Goal: Information Seeking & Learning: Learn about a topic

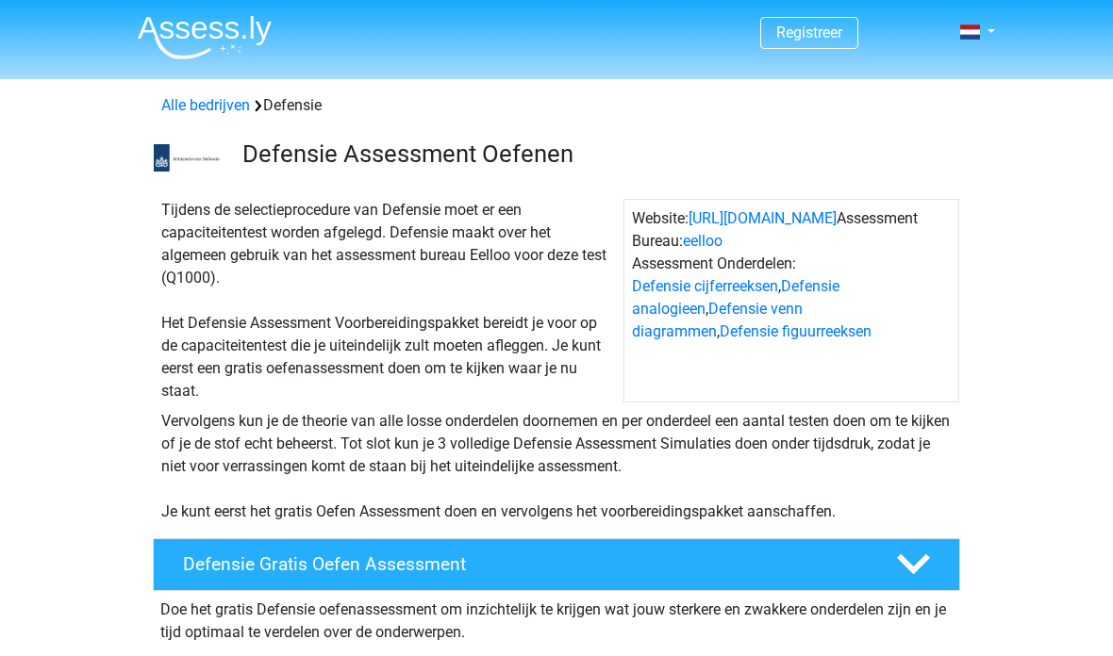
click at [929, 548] on icon at bounding box center [913, 564] width 33 height 33
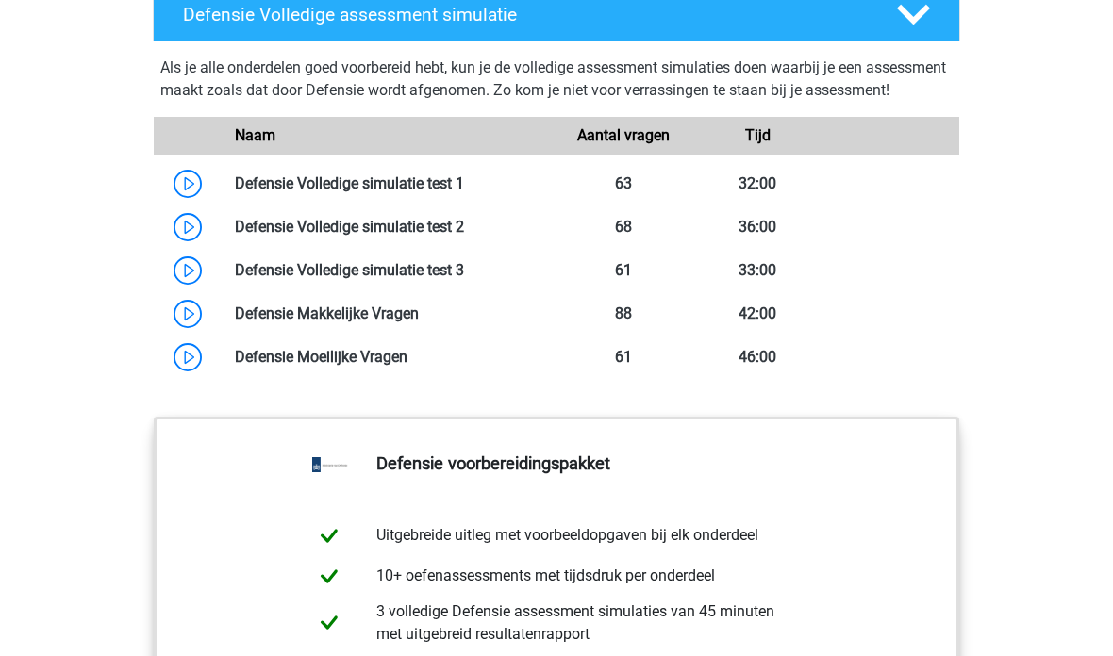
scroll to position [1408, 0]
click at [464, 192] on link at bounding box center [464, 183] width 0 height 18
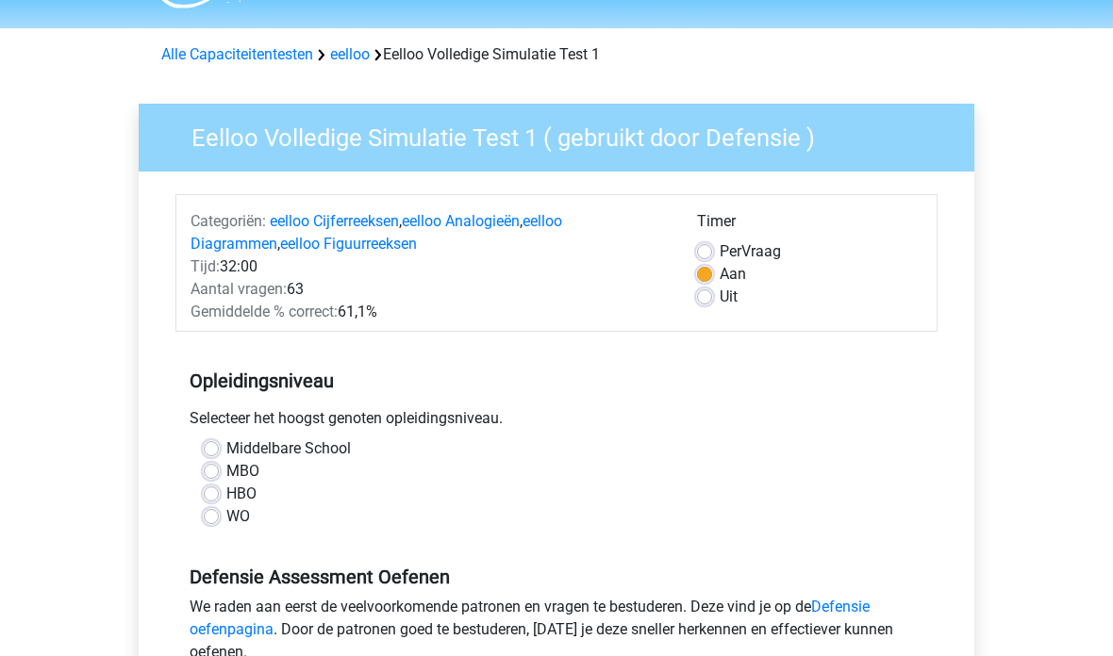
scroll to position [51, 0]
click at [720, 247] on label "Per Vraag" at bounding box center [750, 251] width 61 height 23
click at [712, 247] on input "Per Vraag" at bounding box center [704, 249] width 15 height 19
radio input "true"
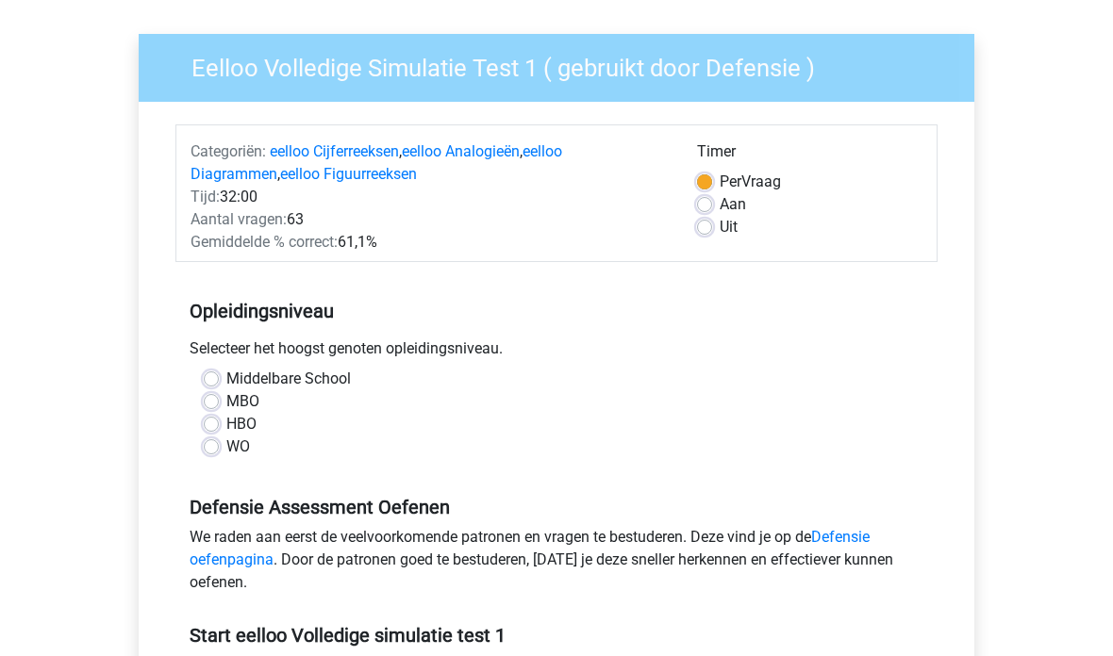
scroll to position [121, 0]
click at [207, 367] on div "Selecteer het hoogst genoten opleidingsniveau." at bounding box center [556, 353] width 762 height 30
click at [226, 382] on label "Middelbare School" at bounding box center [288, 379] width 124 height 23
click at [215, 382] on input "Middelbare School" at bounding box center [211, 377] width 15 height 19
radio input "true"
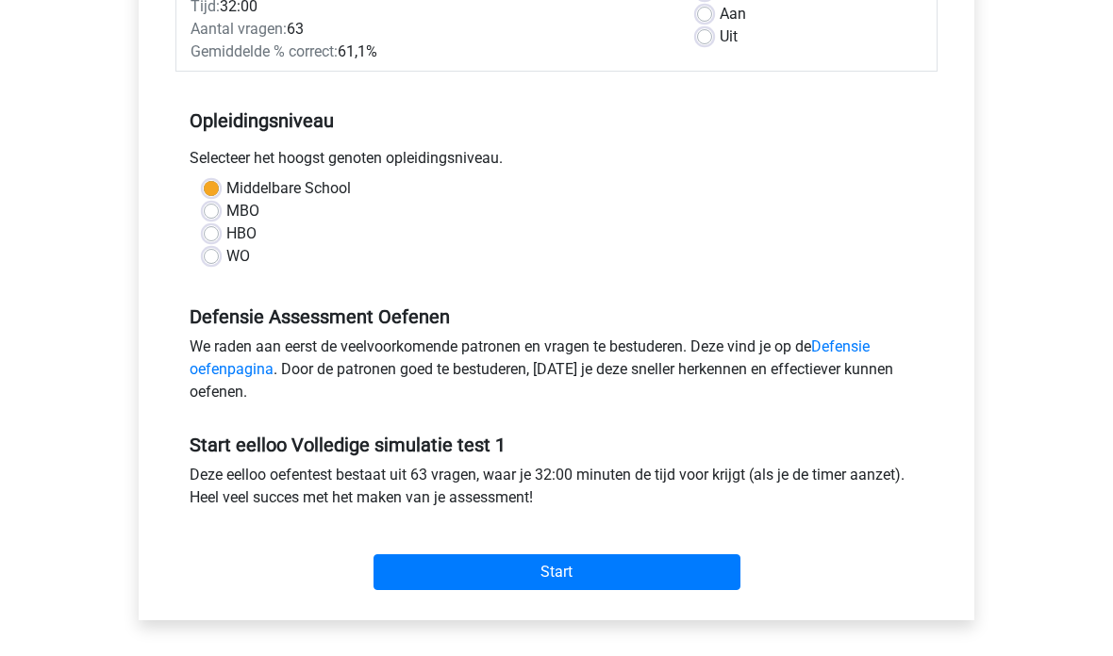
scroll to position [311, 0]
click at [655, 576] on input "Start" at bounding box center [556, 573] width 367 height 36
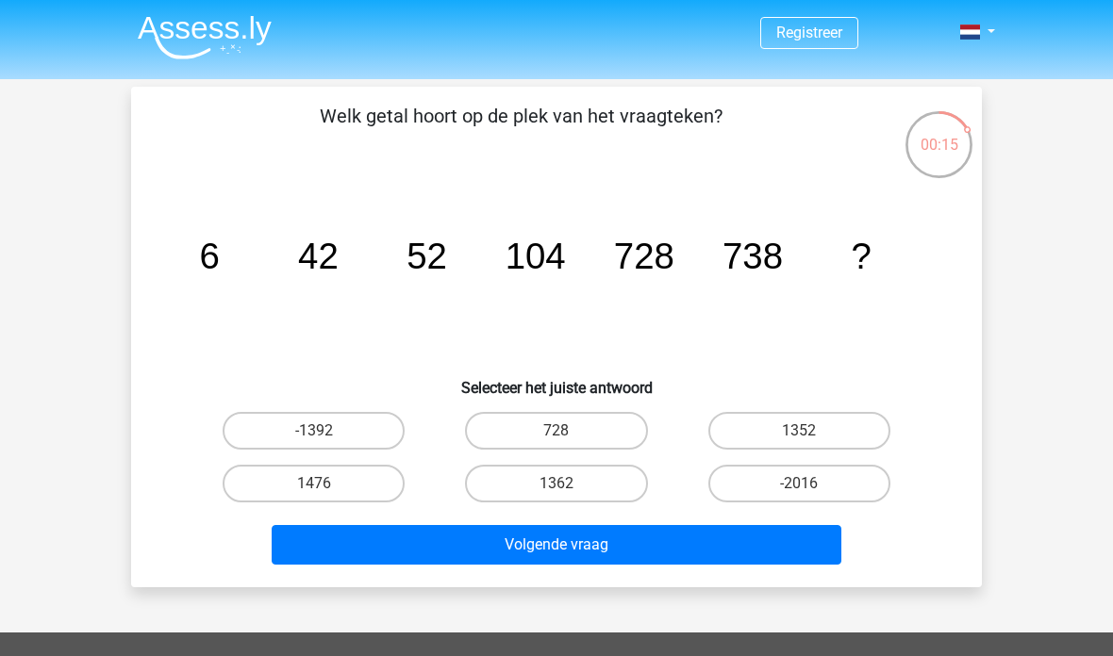
click at [267, 480] on label "1476" at bounding box center [314, 484] width 182 height 38
click at [314, 484] on input "1476" at bounding box center [320, 490] width 12 height 12
radio input "true"
click at [422, 301] on icon "image/svg+xml 6 42 52 104 728 738 ?" at bounding box center [556, 269] width 760 height 191
click at [418, 295] on icon "image/svg+xml 6 42 52 104 728 738 ?" at bounding box center [556, 269] width 760 height 191
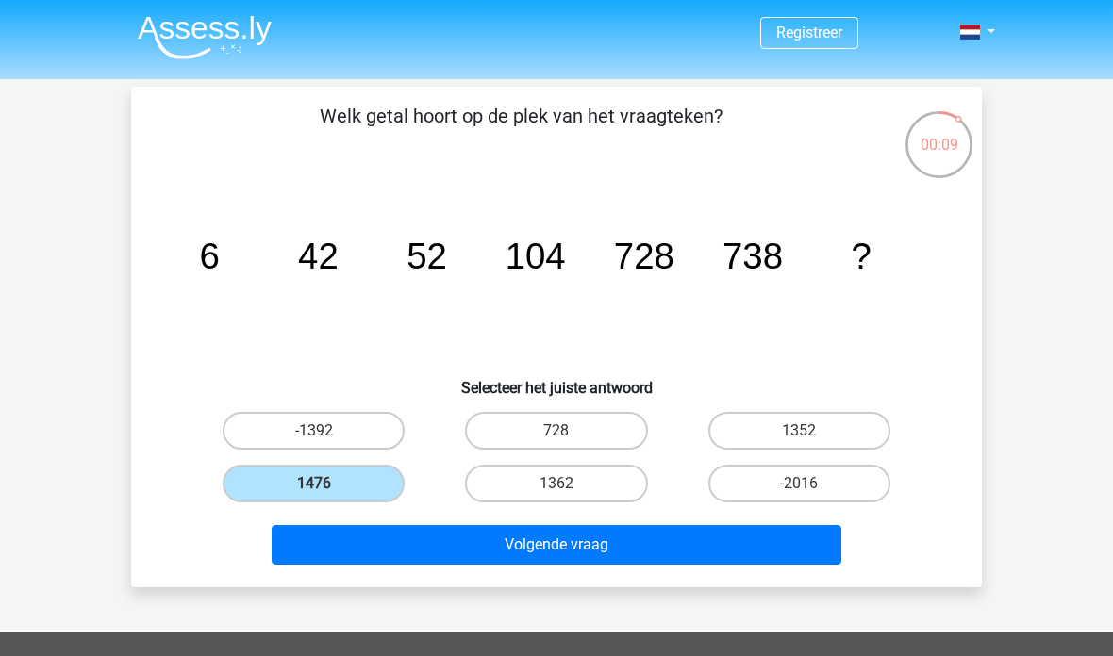
click at [552, 307] on icon "image/svg+xml 6 42 52 104 728 738 ?" at bounding box center [556, 269] width 760 height 191
click at [418, 319] on icon "image/svg+xml 6 42 52 104 728 738 ?" at bounding box center [556, 269] width 760 height 191
click at [745, 303] on icon "image/svg+xml 6 42 52 104 728 738 ?" at bounding box center [556, 269] width 760 height 191
click at [625, 540] on button "Volgende vraag" at bounding box center [557, 545] width 571 height 40
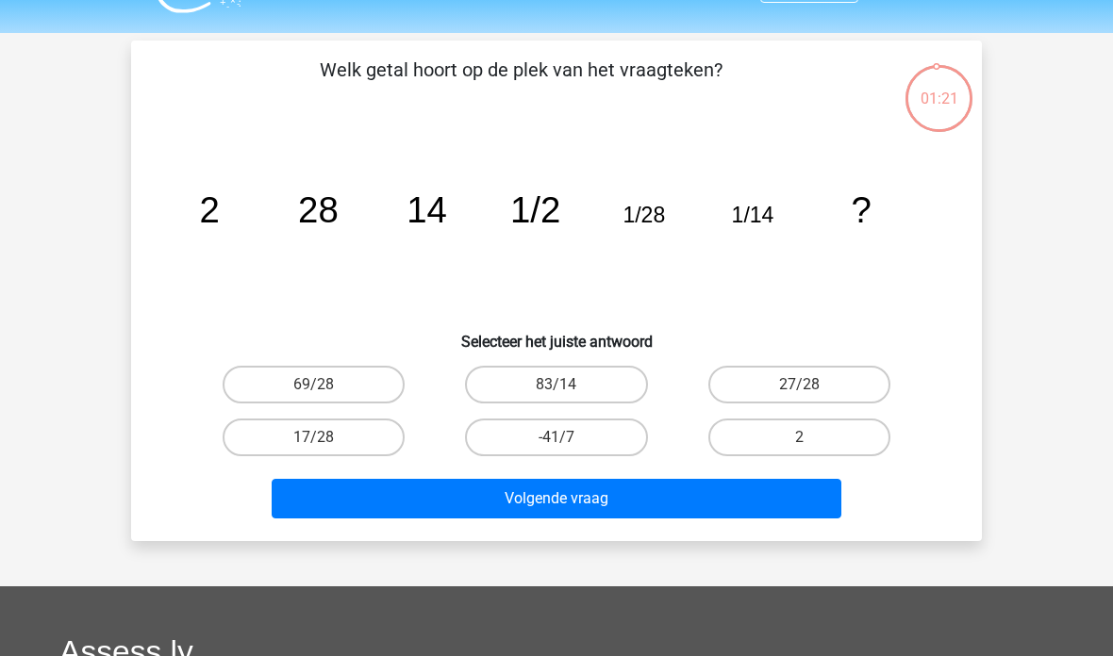
scroll to position [41, 0]
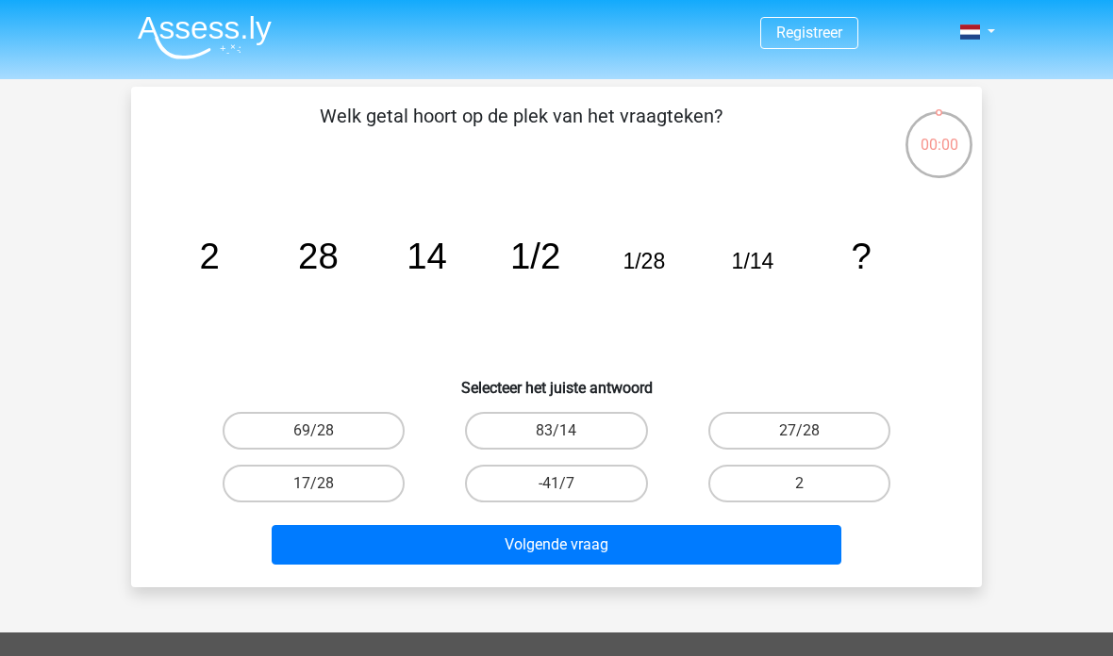
scroll to position [41, 0]
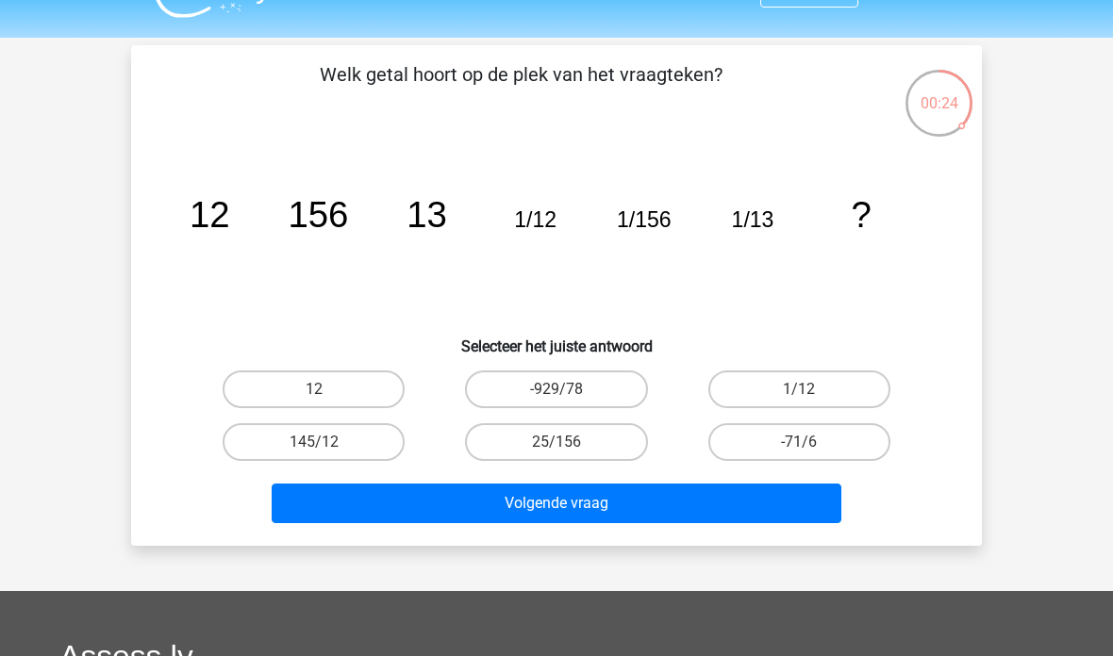
click at [730, 521] on button "Volgende vraag" at bounding box center [557, 504] width 571 height 40
click at [758, 485] on button "Volgende vraag" at bounding box center [557, 504] width 571 height 40
click at [257, 448] on label "145/12" at bounding box center [314, 442] width 182 height 38
click at [314, 448] on input "145/12" at bounding box center [320, 448] width 12 height 12
radio input "true"
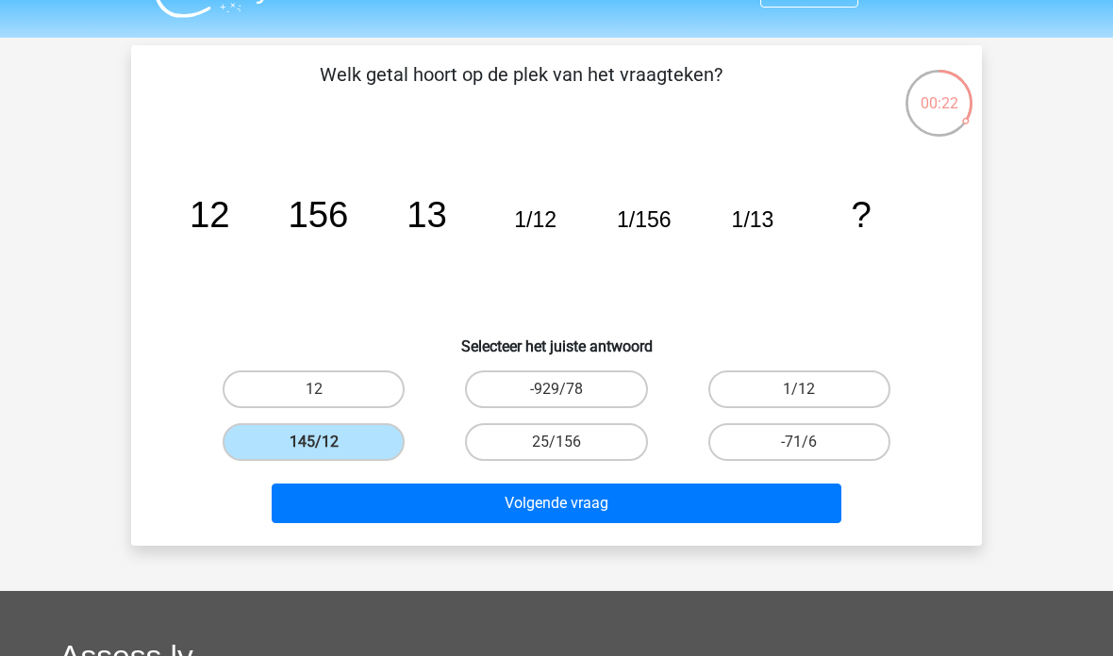
click at [743, 513] on button "Volgende vraag" at bounding box center [557, 504] width 571 height 40
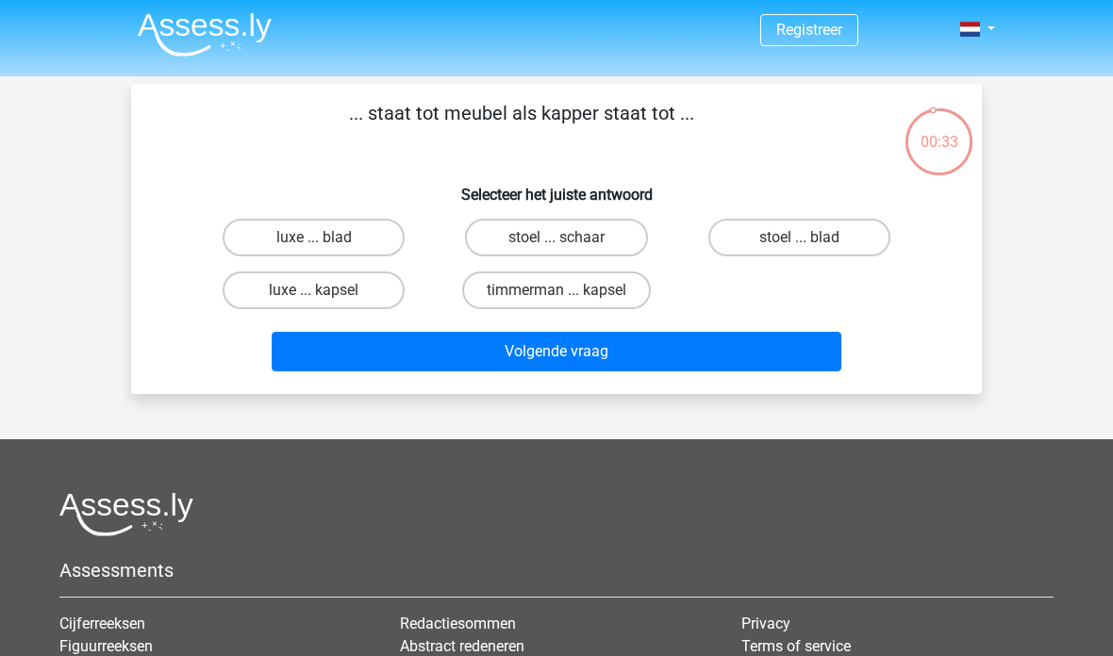
scroll to position [0, 0]
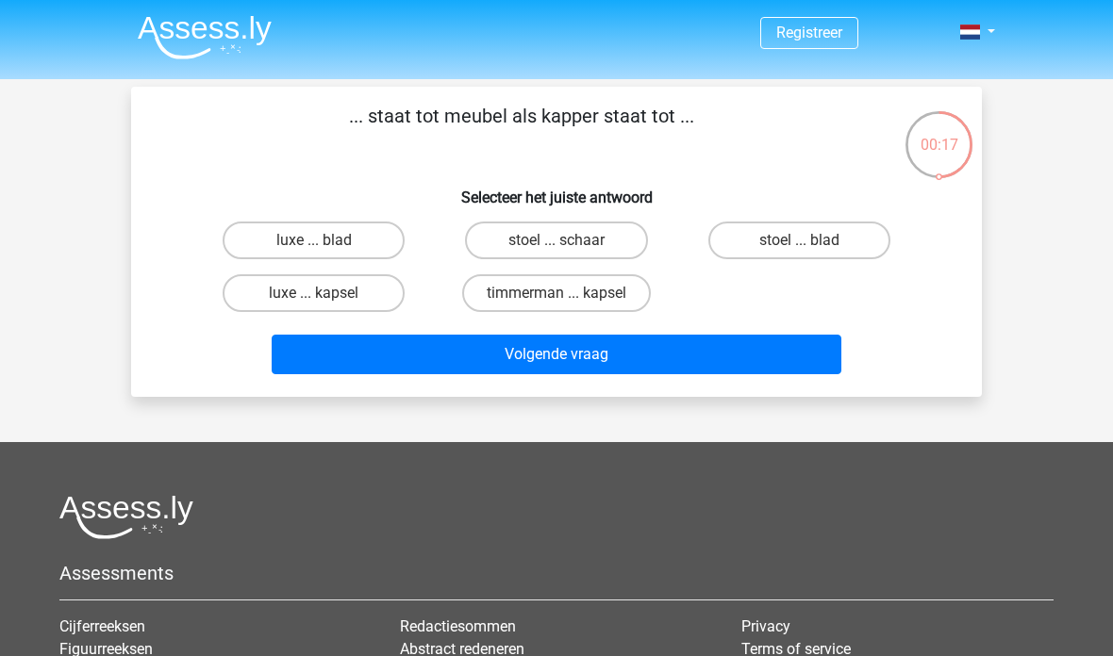
click at [590, 240] on label "stoel ... schaar" at bounding box center [556, 241] width 182 height 38
click at [569, 240] on input "stoel ... schaar" at bounding box center [562, 246] width 12 height 12
radio input "true"
click at [742, 352] on button "Volgende vraag" at bounding box center [557, 355] width 571 height 40
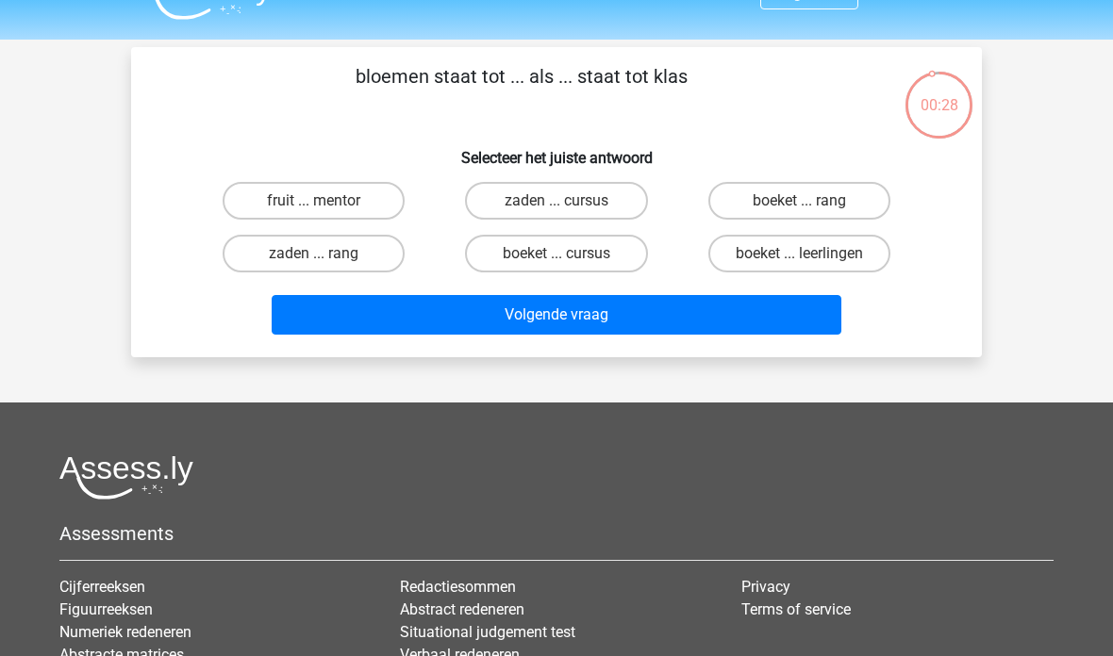
scroll to position [38, 0]
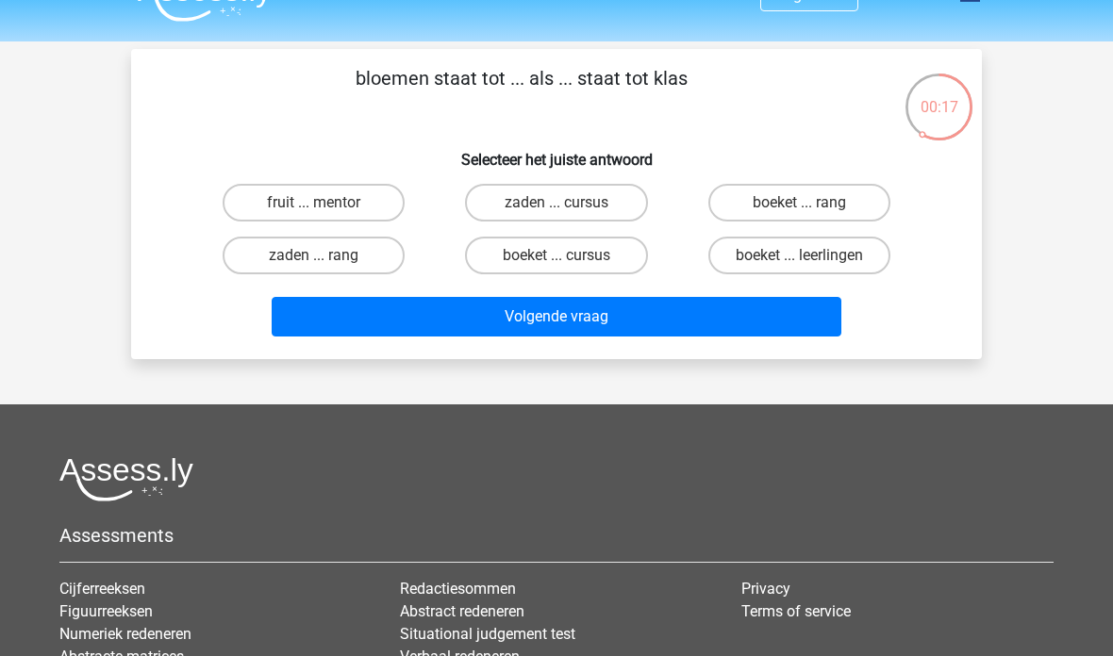
click at [825, 269] on label "boeket ... leerlingen" at bounding box center [799, 256] width 182 height 38
click at [811, 268] on input "boeket ... leerlingen" at bounding box center [805, 262] width 12 height 12
radio input "true"
click at [519, 328] on button "Volgende vraag" at bounding box center [557, 317] width 571 height 40
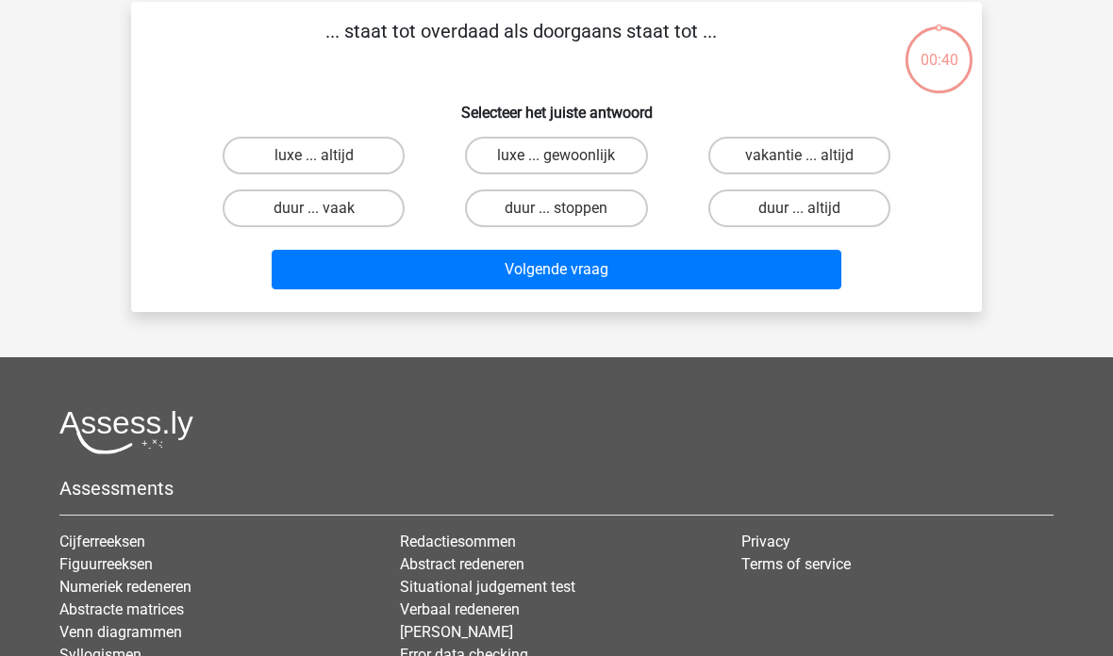
scroll to position [87, 0]
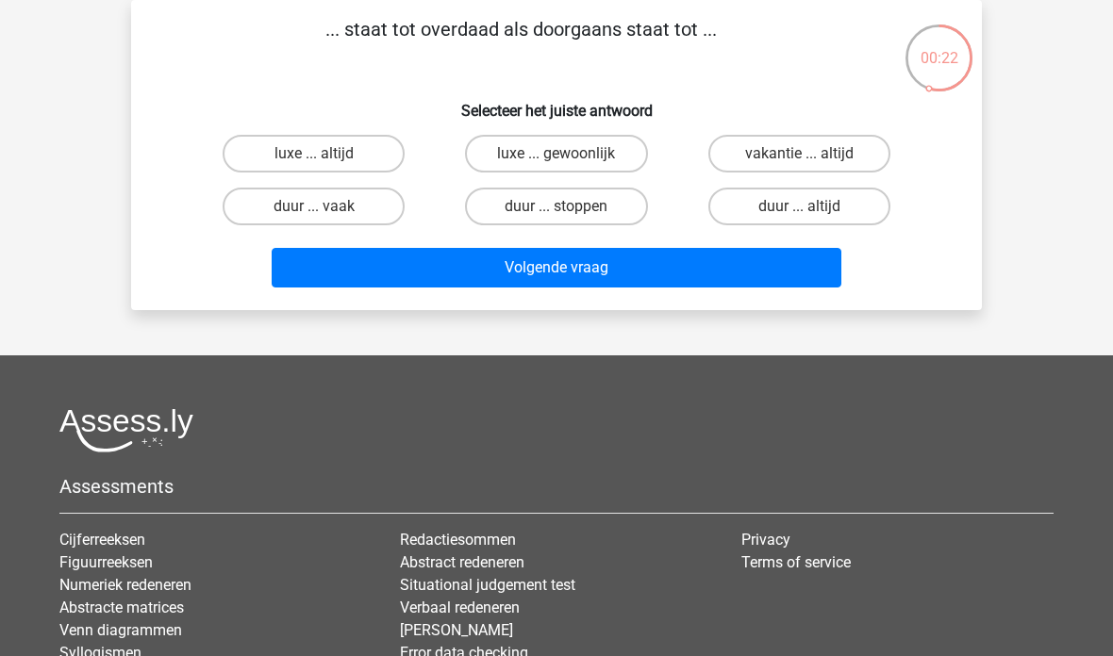
click at [319, 155] on input "luxe ... altijd" at bounding box center [320, 160] width 12 height 12
radio input "true"
click at [542, 278] on button "Volgende vraag" at bounding box center [557, 268] width 571 height 40
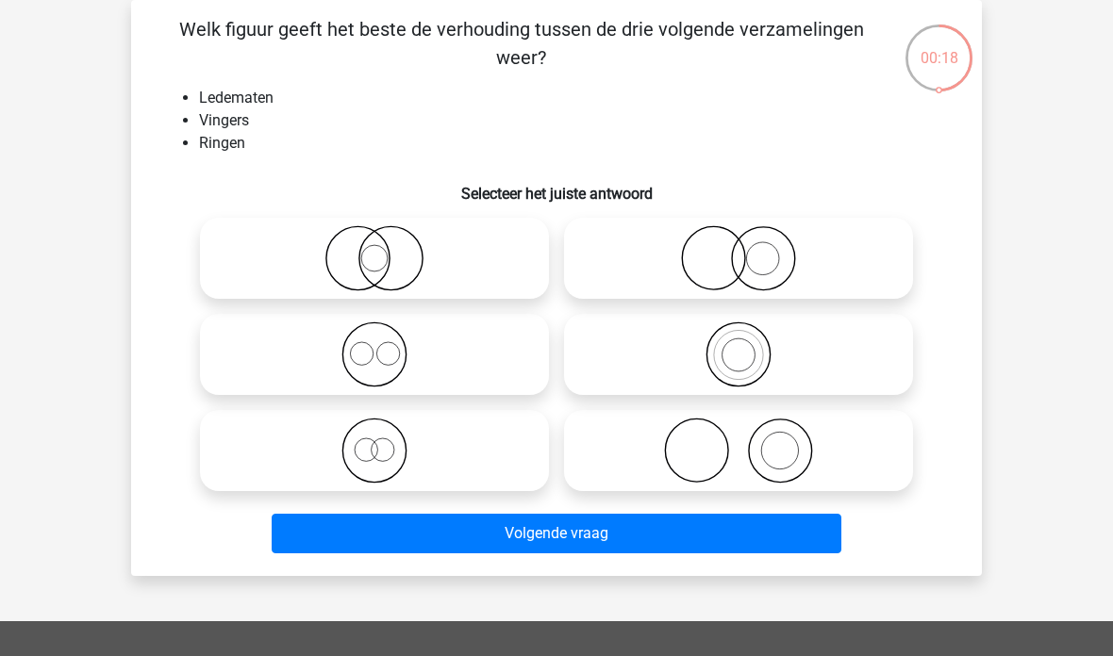
click at [406, 208] on div "Welk figuur geeft het beste de verhouding tussen de drie volgende verzamelingen…" at bounding box center [557, 288] width 836 height 546
click at [402, 235] on icon at bounding box center [374, 258] width 334 height 66
click at [387, 237] on input "radio" at bounding box center [380, 243] width 12 height 12
radio input "true"
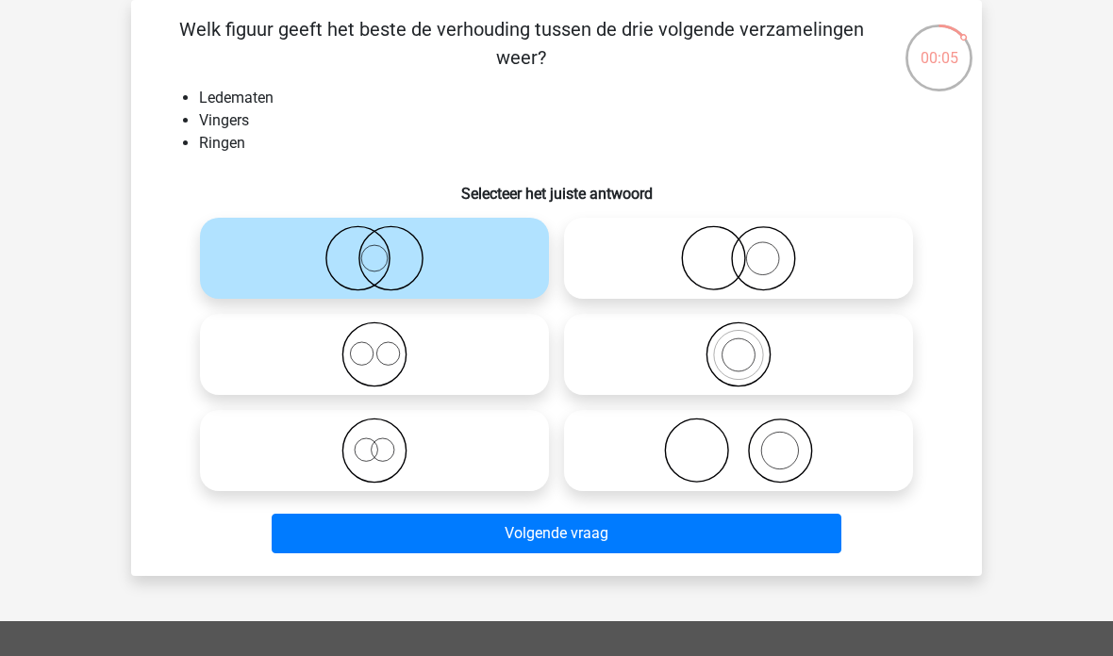
click at [742, 367] on icon at bounding box center [739, 355] width 334 height 66
click at [742, 345] on input "radio" at bounding box center [744, 339] width 12 height 12
radio input "true"
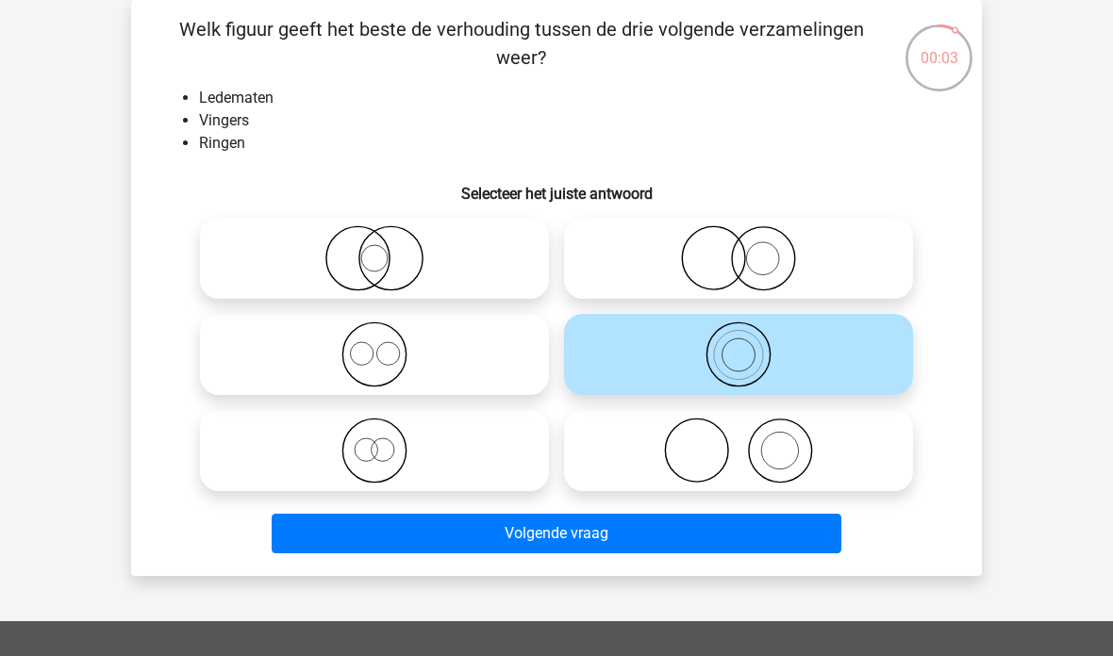
scroll to position [90, 0]
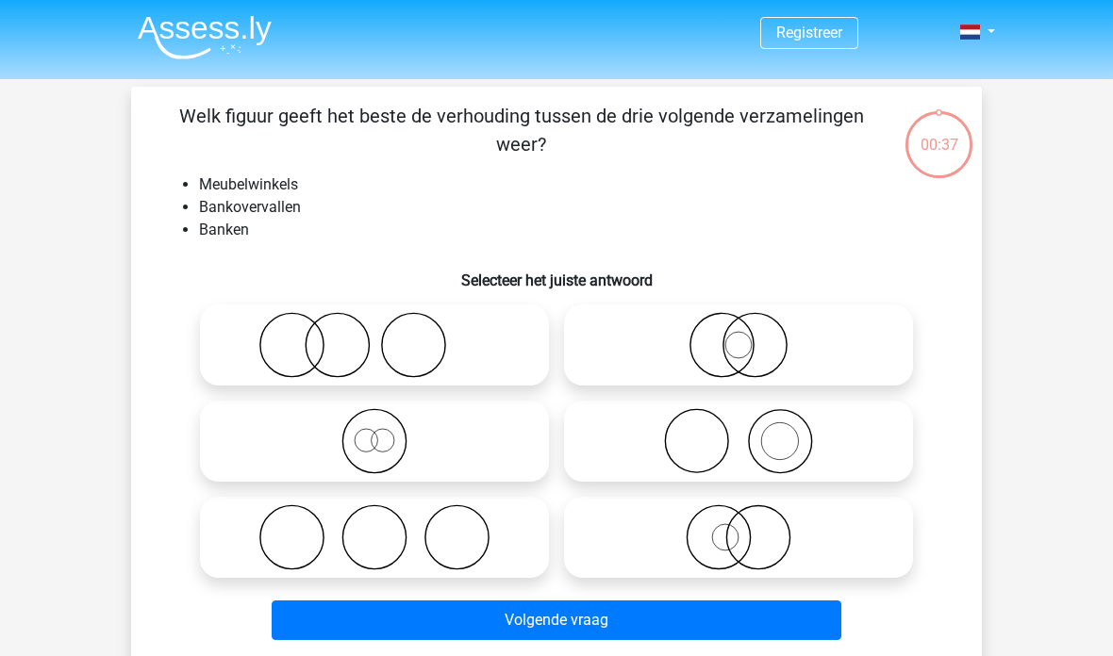
scroll to position [90, 0]
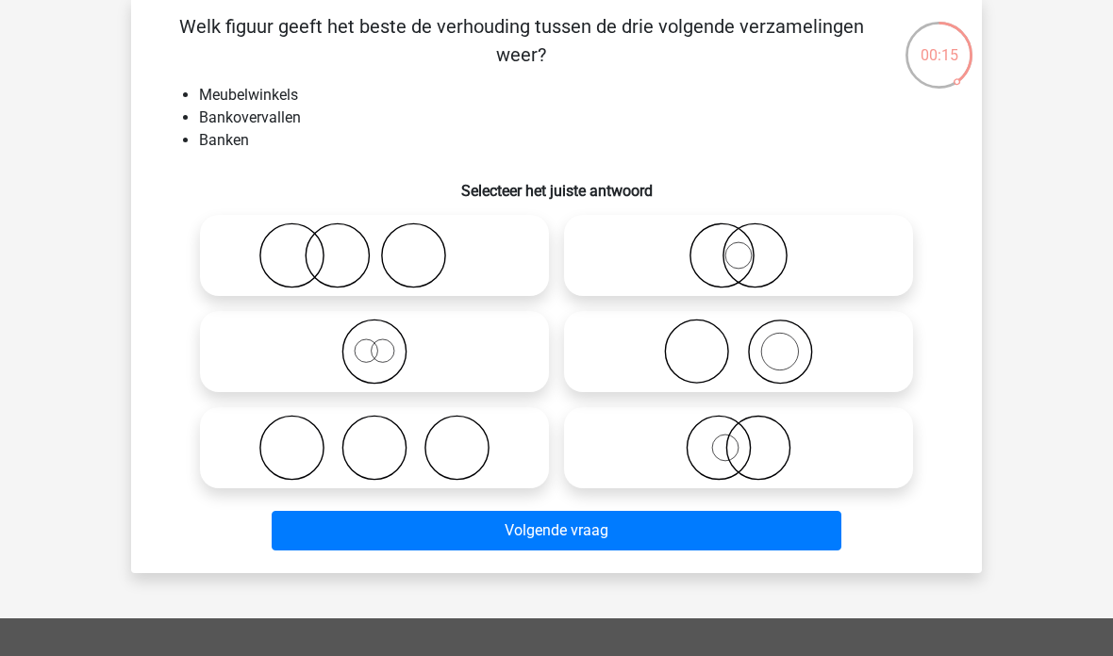
click at [675, 349] on icon at bounding box center [739, 352] width 334 height 66
click at [738, 342] on input "radio" at bounding box center [744, 336] width 12 height 12
radio input "true"
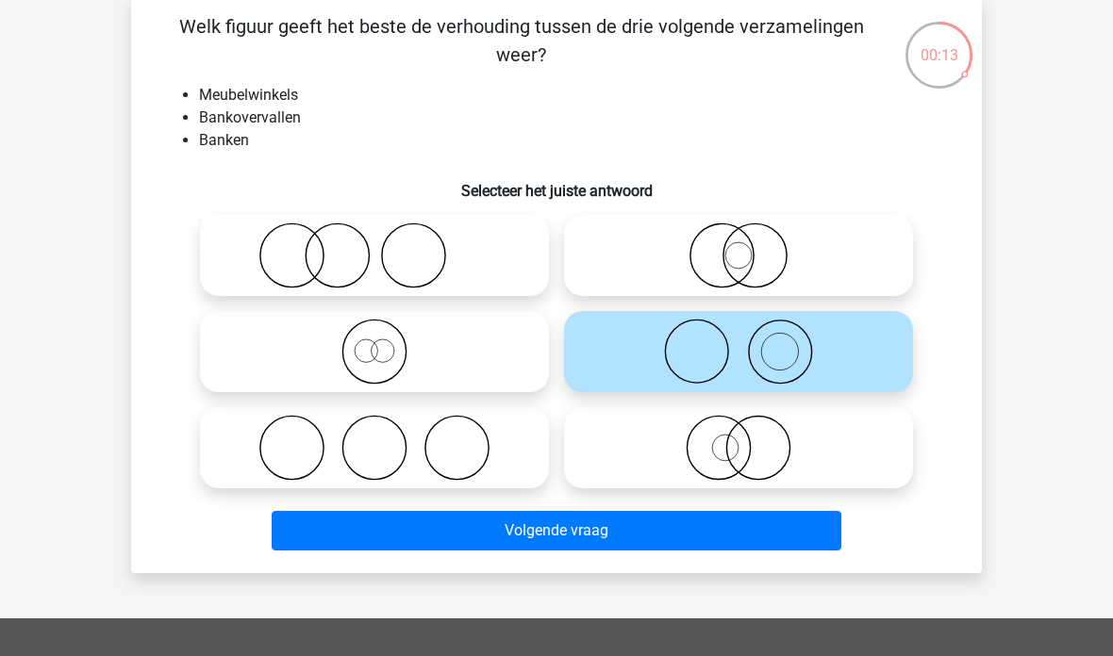
click at [574, 528] on button "Volgende vraag" at bounding box center [557, 531] width 571 height 40
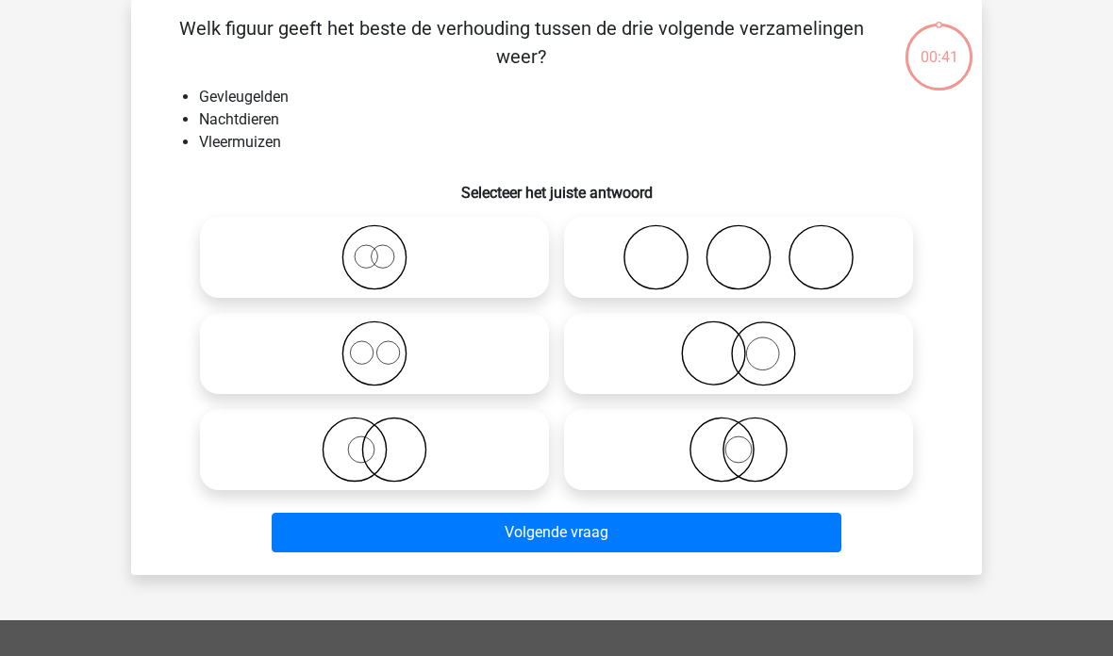
scroll to position [87, 0]
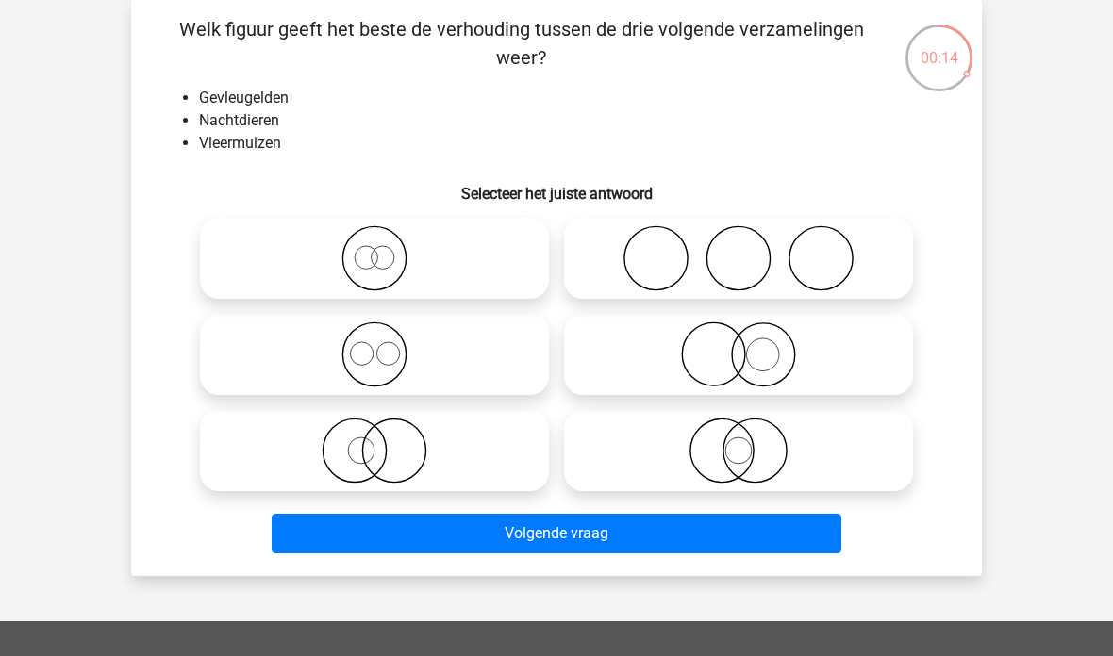
click at [730, 455] on icon at bounding box center [739, 451] width 334 height 66
click at [738, 441] on input "radio" at bounding box center [744, 435] width 12 height 12
radio input "true"
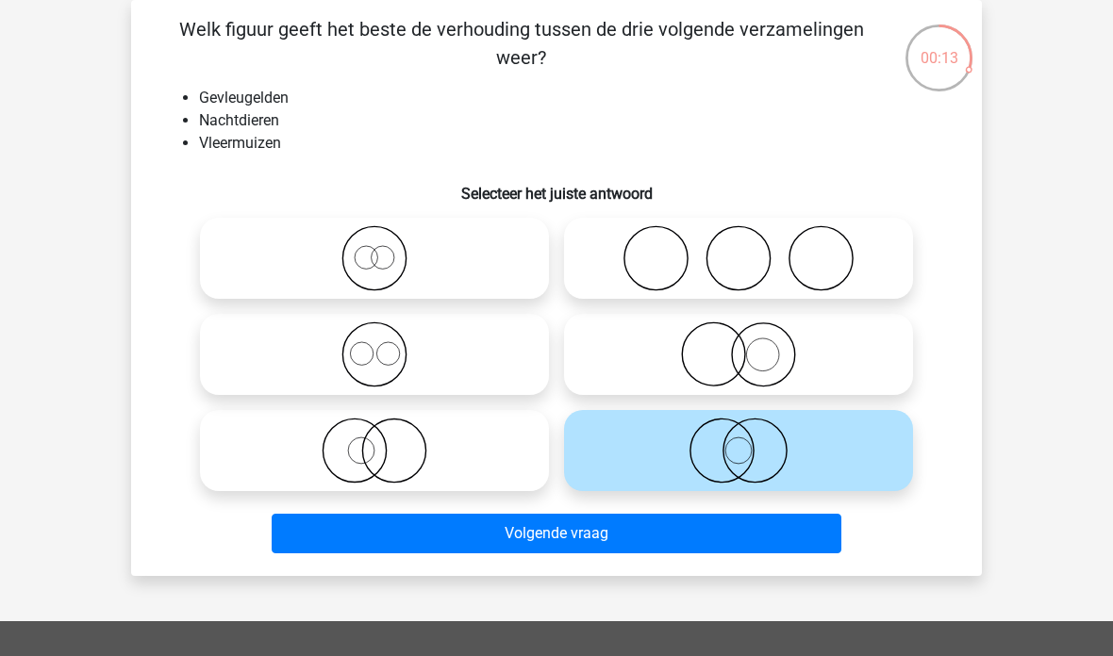
click at [557, 536] on button "Volgende vraag" at bounding box center [557, 534] width 571 height 40
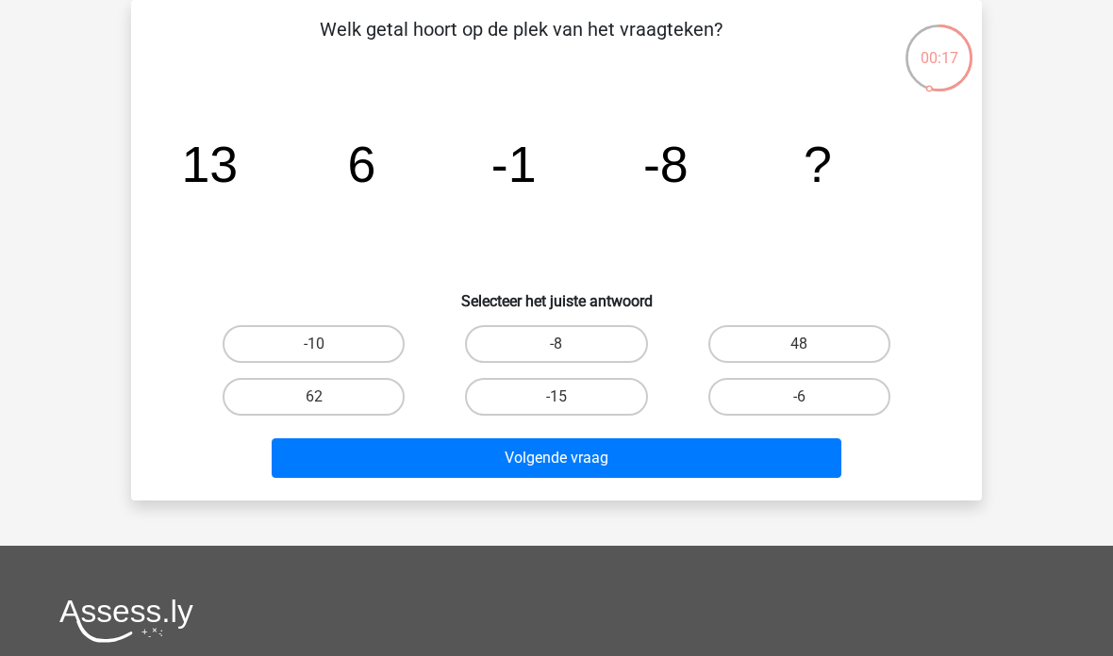
click at [555, 394] on label "-15" at bounding box center [556, 397] width 182 height 38
click at [556, 397] on input "-15" at bounding box center [562, 403] width 12 height 12
radio input "true"
click at [557, 466] on button "Volgende vraag" at bounding box center [557, 459] width 571 height 40
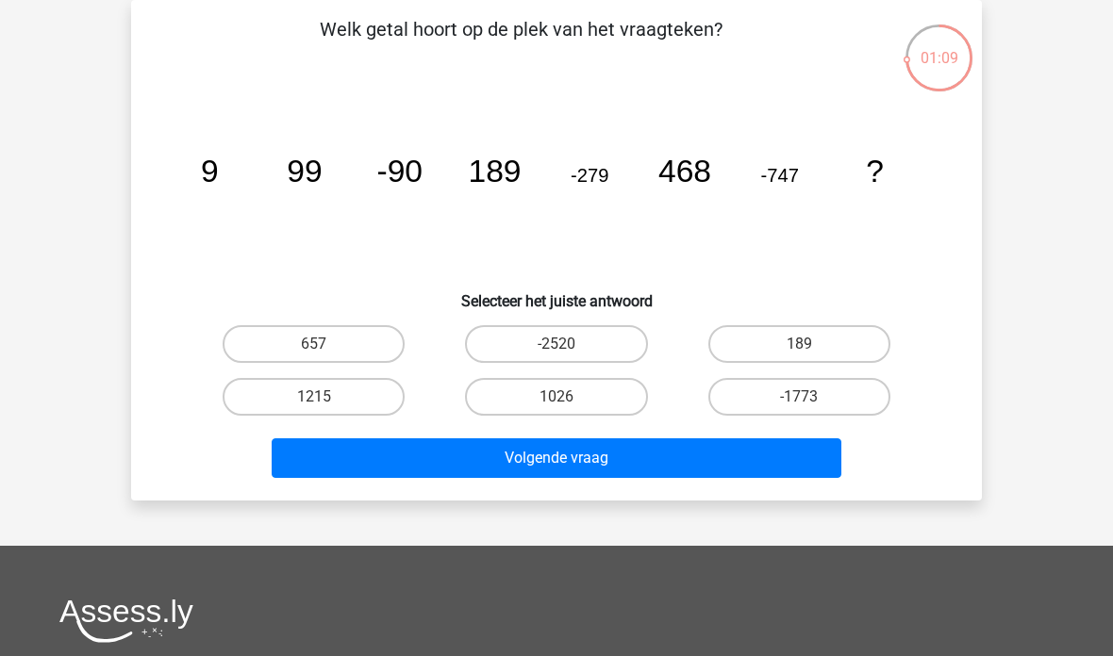
click at [718, 459] on button "Volgende vraag" at bounding box center [557, 459] width 571 height 40
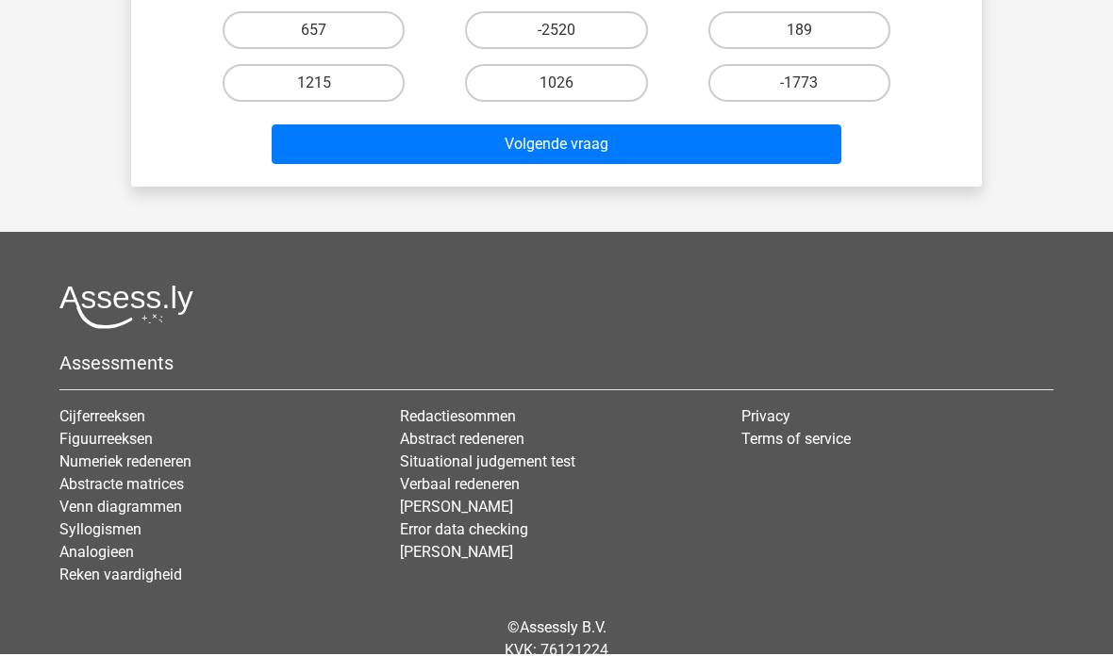
scroll to position [474, 0]
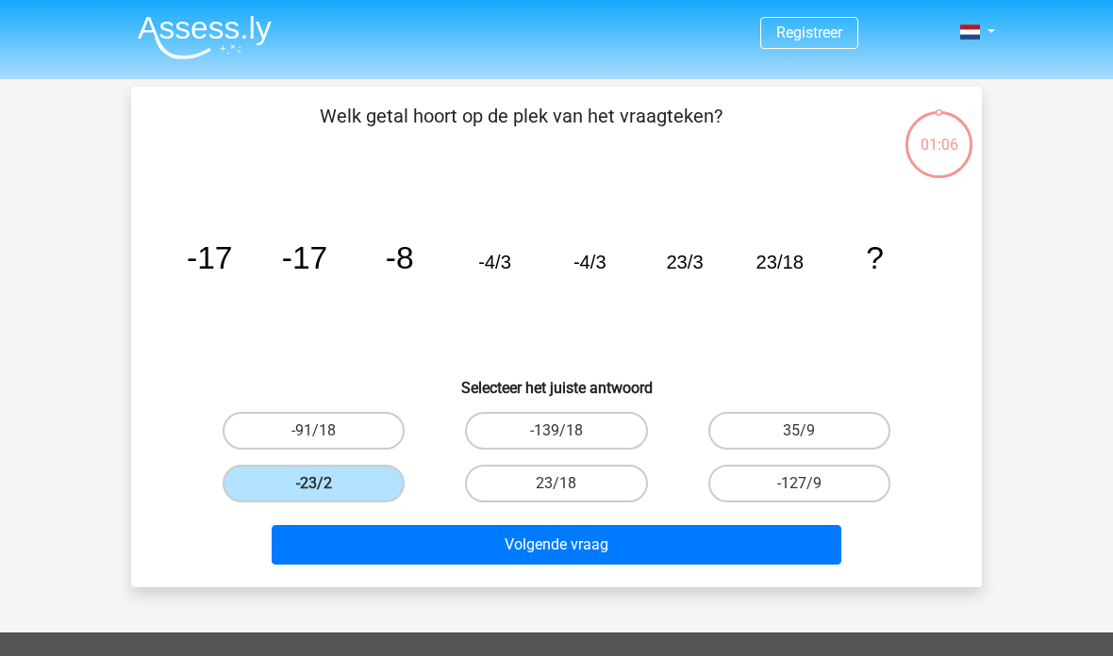
scroll to position [474, 0]
